Goal: Find specific page/section: Find specific page/section

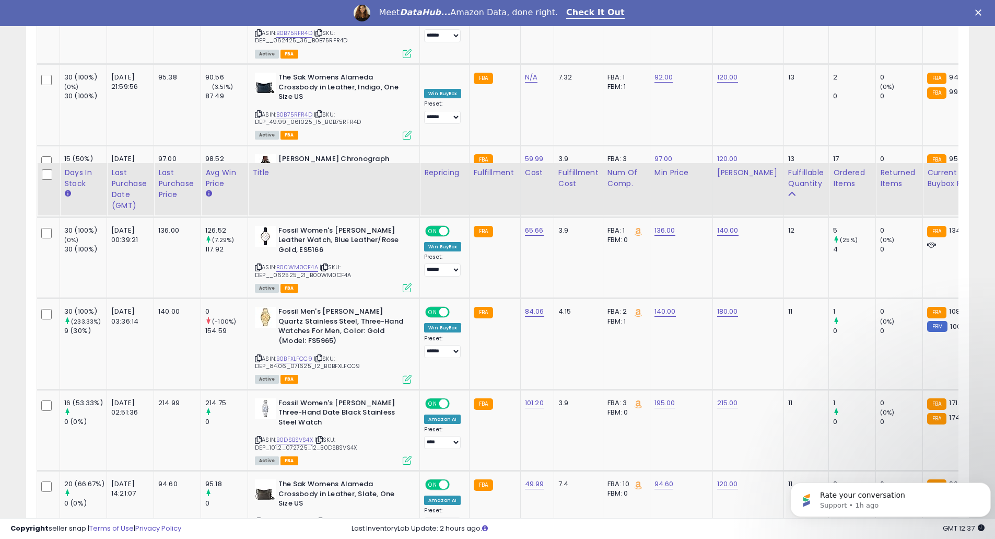
scroll to position [1400, 0]
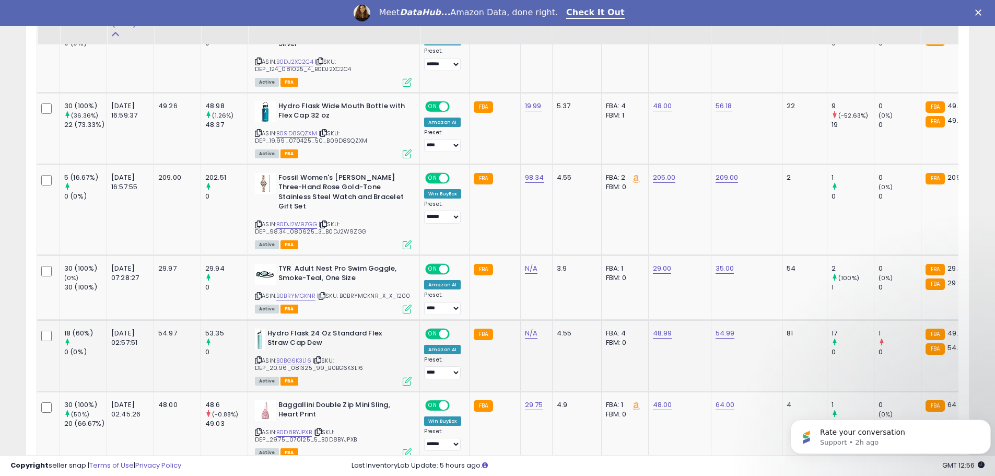
scroll to position [1106, 0]
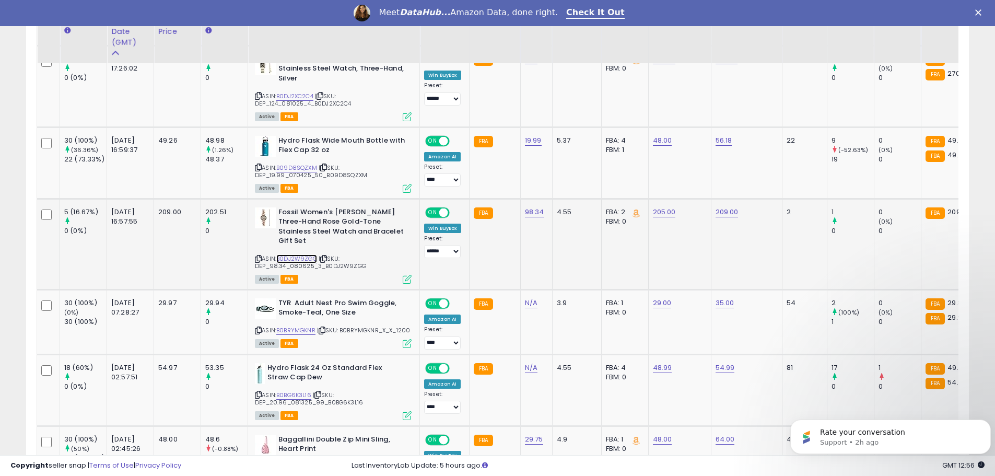
click at [295, 254] on link "B0DJ2W9ZGG" at bounding box center [296, 258] width 41 height 9
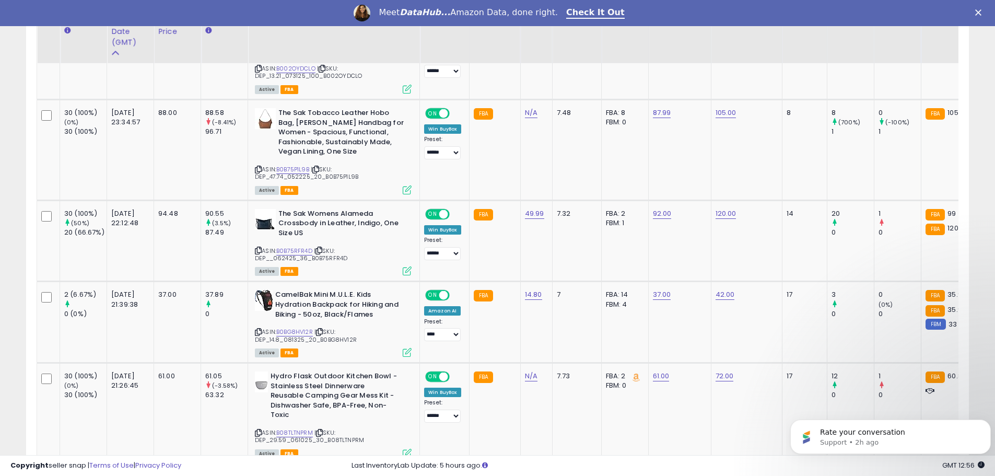
scroll to position [270, 0]
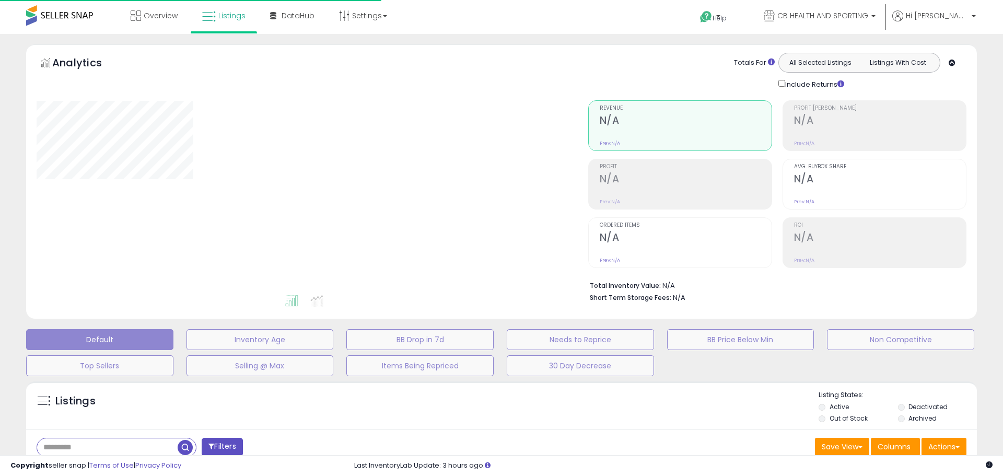
type input "**********"
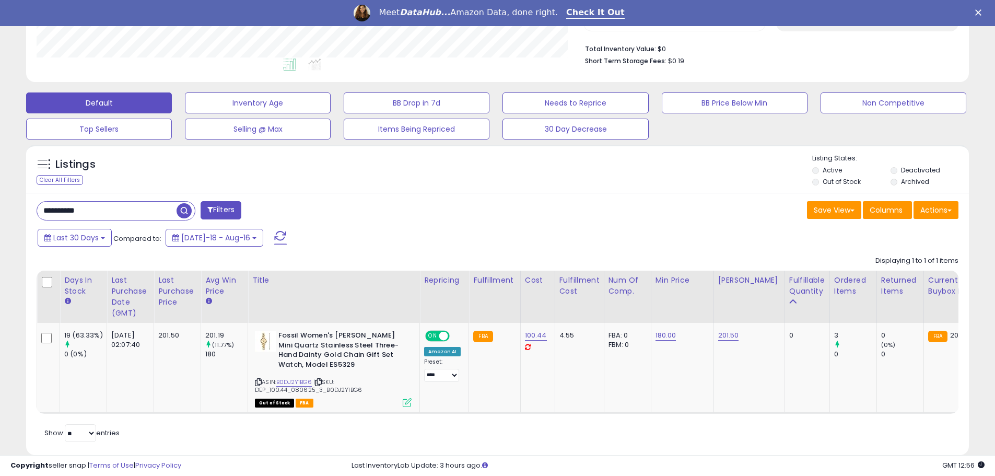
scroll to position [214, 547]
drag, startPoint x: 160, startPoint y: 209, endPoint x: 64, endPoint y: 135, distance: 121.4
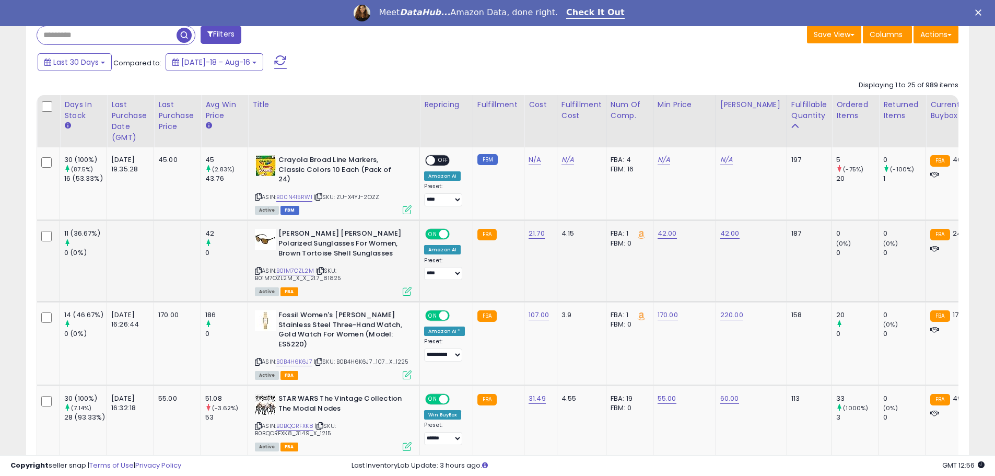
scroll to position [477, 0]
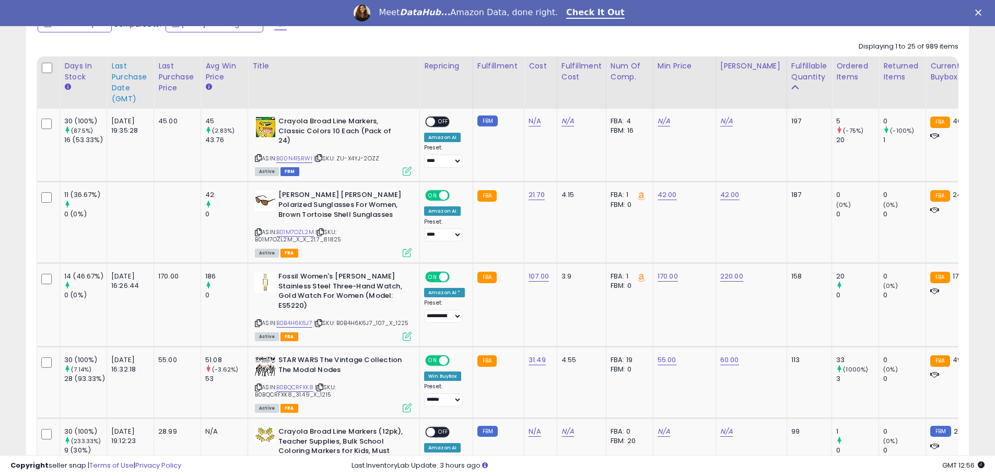
click at [139, 81] on div "Last Purchase Date (GMT)" at bounding box center [130, 83] width 38 height 44
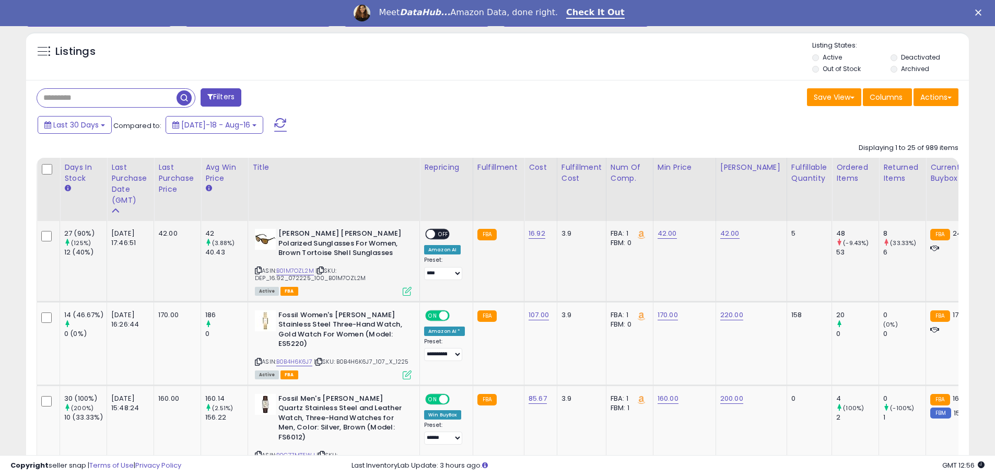
scroll to position [338, 0]
